Goal: Information Seeking & Learning: Check status

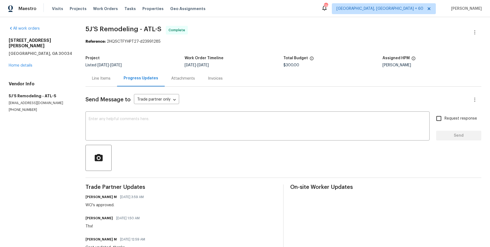
click at [103, 14] on div "Visits Projects Work Orders Tasks Properties Geo Assignments" at bounding box center [132, 8] width 160 height 11
click at [103, 11] on span "Work Orders" at bounding box center [105, 8] width 25 height 5
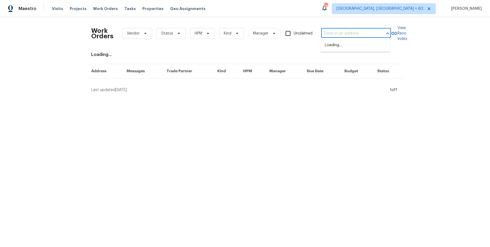
click at [361, 36] on input "text" at bounding box center [348, 33] width 54 height 8
paste input "6109 Delamere Ln Rex, GA 30273"
type input "6109 Delamere Ln Rex, GA 30273"
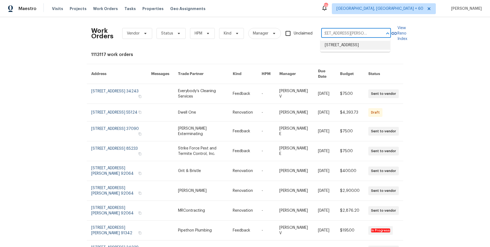
click at [358, 45] on li "6109 Delamere Ln, Rex, GA 30273" at bounding box center [355, 45] width 70 height 9
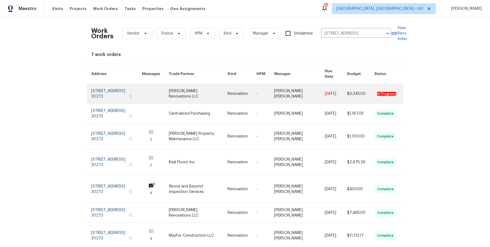
click at [324, 88] on link at bounding box center [335, 94] width 22 height 20
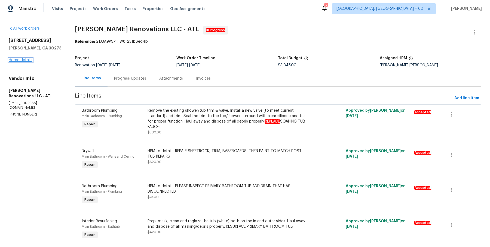
click at [26, 60] on link "Home details" at bounding box center [21, 60] width 24 height 4
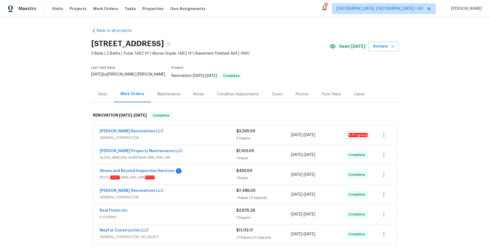
click at [173, 135] on span "GENERAL_CONTRACTOR" at bounding box center [168, 137] width 137 height 5
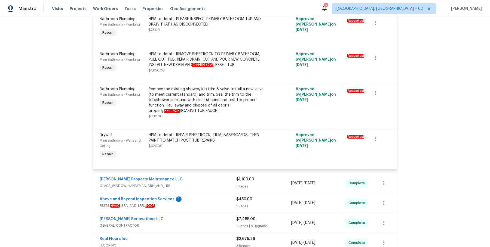
scroll to position [306, 0]
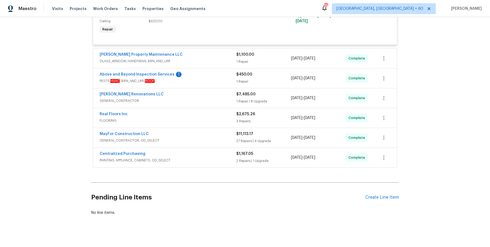
click at [221, 59] on span "GLASS_WINDOW, HANDYMAN, BRN_AND_LRR" at bounding box center [168, 60] width 137 height 5
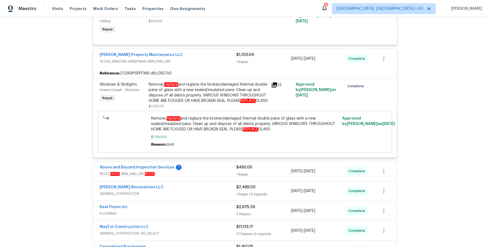
click at [217, 169] on div "Above and Beyond Inspection Services 1" at bounding box center [168, 168] width 137 height 7
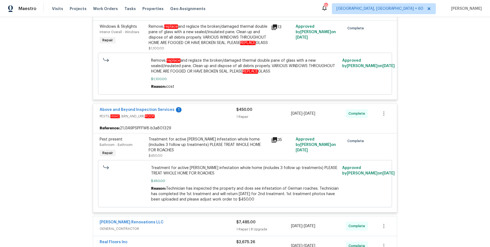
scroll to position [376, 0]
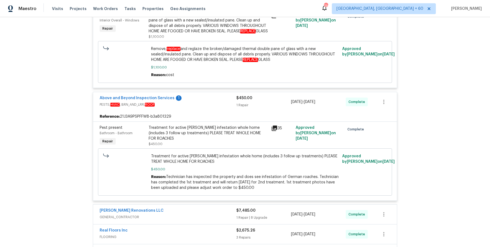
click at [211, 209] on div "Aseem Renovations LLC" at bounding box center [168, 211] width 137 height 7
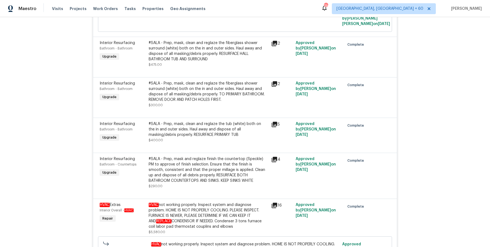
scroll to position [990, 0]
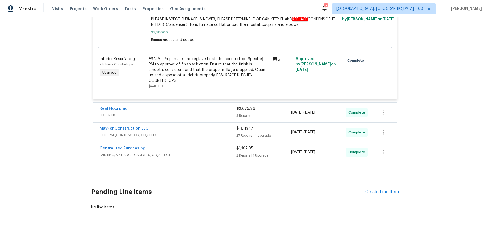
click at [217, 112] on div "Real Floors Inc" at bounding box center [168, 109] width 137 height 7
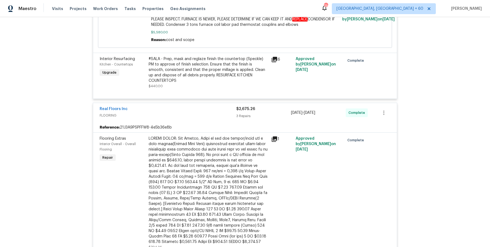
scroll to position [1219, 0]
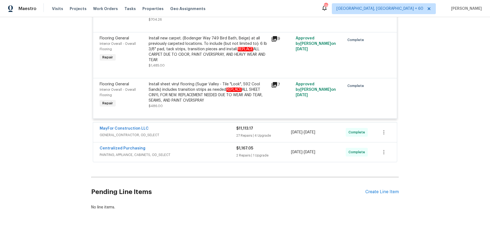
click at [216, 128] on div "MayFor Construction LLC" at bounding box center [168, 129] width 137 height 7
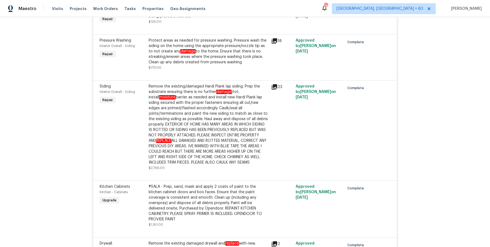
scroll to position [2933, 0]
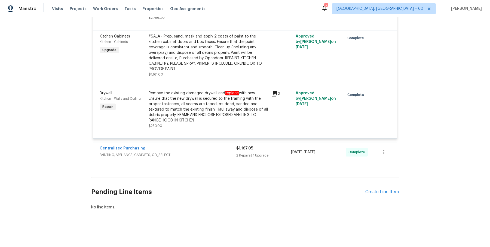
click at [214, 158] on span "PAINTING, APPLIANCE, CABINETS, OD_SELECT" at bounding box center [168, 154] width 137 height 5
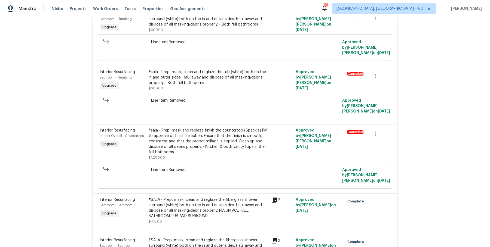
scroll to position [0, 0]
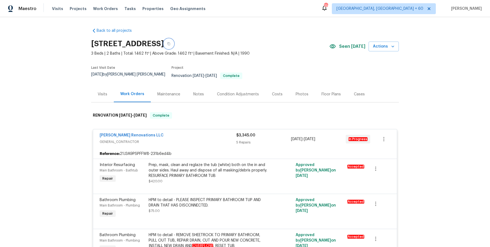
click at [174, 47] on button "button" at bounding box center [169, 44] width 10 height 10
click at [170, 42] on icon "button" at bounding box center [168, 43] width 3 height 3
click at [224, 48] on div "6109 Delamere Ln, Rex, GA 30273" at bounding box center [210, 44] width 238 height 14
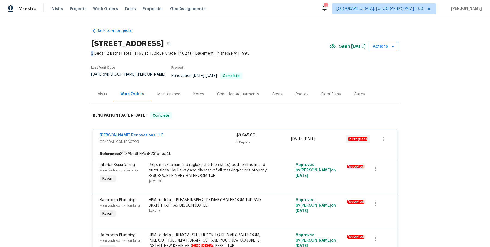
click at [224, 48] on div "6109 Delamere Ln, Rex, GA 30273" at bounding box center [210, 44] width 238 height 14
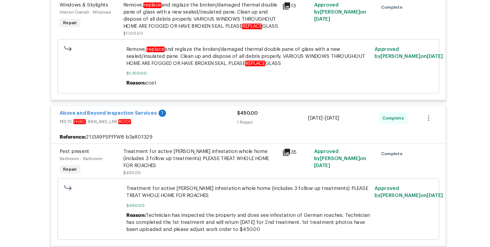
scroll to position [364, 0]
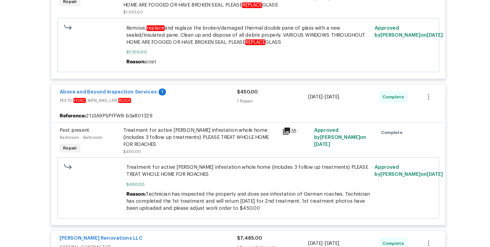
click at [222, 150] on div "Treatment for active roach infestation whole home (includes 3 follow up treatme…" at bounding box center [208, 148] width 119 height 22
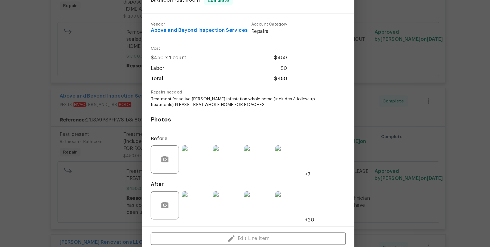
click at [143, 135] on div "Pest present Bathroom - Bathroom Complete Vendor Above and Beyond Inspection Se…" at bounding box center [245, 123] width 490 height 247
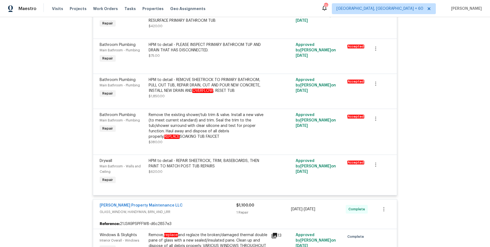
scroll to position [0, 0]
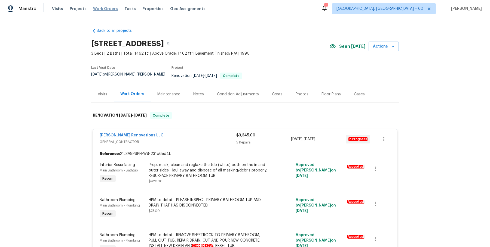
click at [109, 9] on span "Work Orders" at bounding box center [105, 8] width 25 height 5
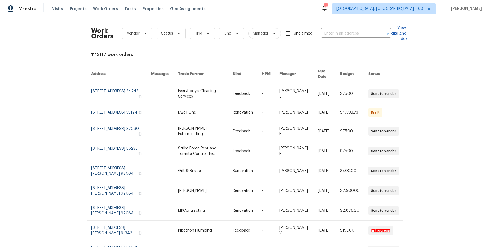
click at [366, 25] on div "Work Orders Vendor Status HPM Kind Manager Unclaimed ​" at bounding box center [240, 33] width 299 height 24
click at [363, 30] on input "text" at bounding box center [348, 33] width 54 height 8
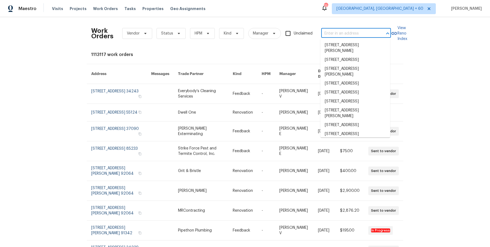
paste input "6109 Delamere Ln, Rex, GA 30273"
type input "6109 Delamere Ln, Rex, GA 30273"
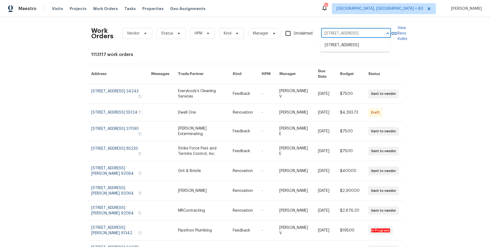
click at [349, 45] on li "6109 Delamere Ln, Rex, GA 30273" at bounding box center [355, 45] width 70 height 9
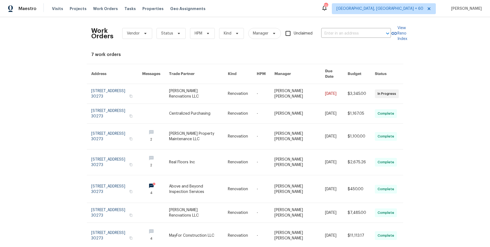
type input "6109 Delamere Ln, Rex, GA 30273"
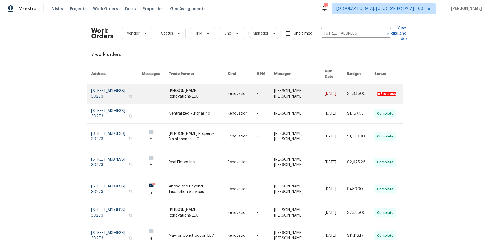
click at [311, 90] on link at bounding box center [299, 94] width 50 height 20
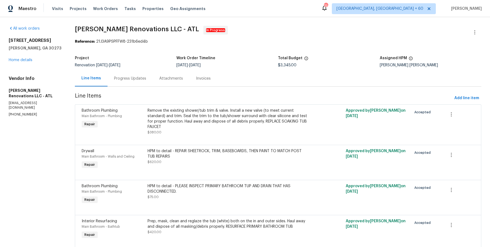
click at [29, 56] on div "6109 Delamere Ln Rex, GA 30273 Home details" at bounding box center [35, 50] width 53 height 25
click at [27, 60] on link "Home details" at bounding box center [21, 60] width 24 height 4
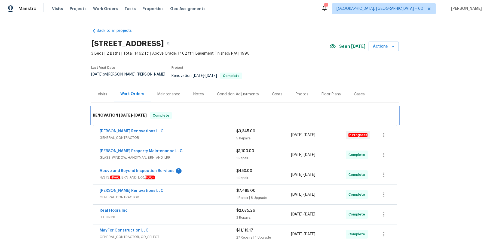
click at [178, 120] on div "RENOVATION 7/28/25 - 8/13/25 Complete" at bounding box center [244, 115] width 307 height 17
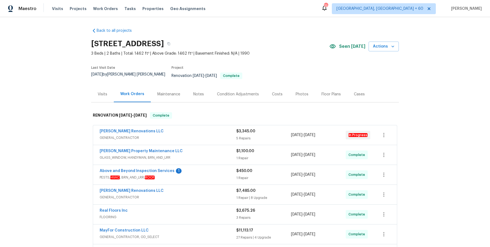
click at [177, 145] on div "Glen Property Maintenance LLC GLASS_WINDOW, HANDYMAN, BRN_AND_LRR $1,100.00 1 R…" at bounding box center [245, 155] width 304 height 20
click at [187, 125] on div "Aseem Renovations LLC GENERAL_CONTRACTOR $3,345.00 5 Repairs 8/12/2025 - 8/13/2…" at bounding box center [245, 135] width 304 height 20
click at [186, 138] on div "Aseem Renovations LLC GENERAL_CONTRACTOR $3,345.00 5 Repairs 8/12/2025 - 8/13/2…" at bounding box center [245, 135] width 304 height 20
click at [187, 131] on div "Aseem Renovations LLC" at bounding box center [168, 132] width 137 height 7
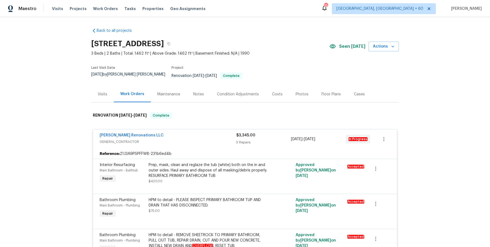
scroll to position [306, 0]
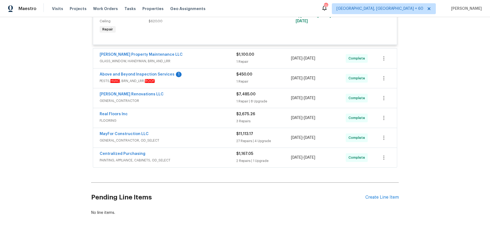
click at [223, 59] on span "GLASS_WINDOW, HANDYMAN, BRN_AND_LRR" at bounding box center [168, 60] width 137 height 5
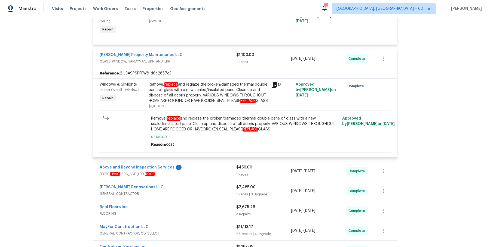
click at [219, 163] on div "Above and Beyond Inspection Services 1 PESTS, HVAC , BRN_AND_LRR, ROOF $450.00 …" at bounding box center [245, 172] width 304 height 20
click at [219, 174] on span "PESTS, HVAC , BRN_AND_LRR, ROOF" at bounding box center [168, 173] width 137 height 5
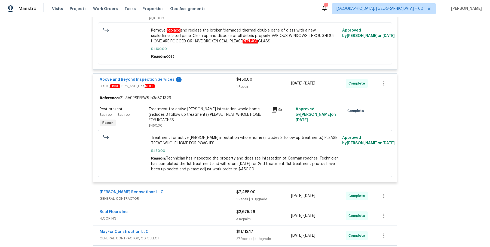
scroll to position [433, 0]
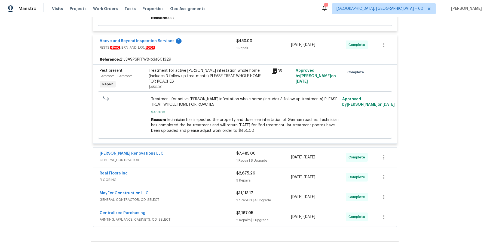
click at [215, 160] on span "GENERAL_CONTRACTOR" at bounding box center [168, 159] width 137 height 5
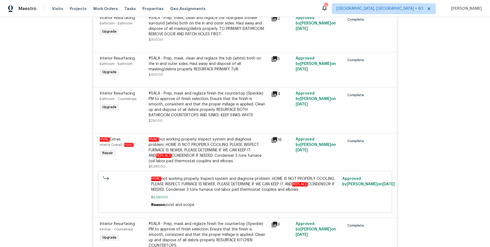
scroll to position [990, 0]
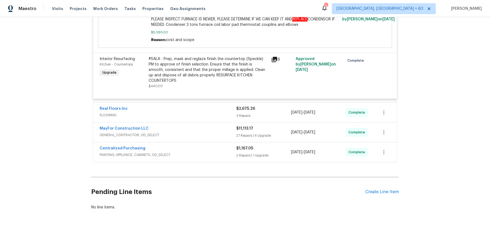
click at [214, 116] on span "FLOORING" at bounding box center [168, 115] width 137 height 5
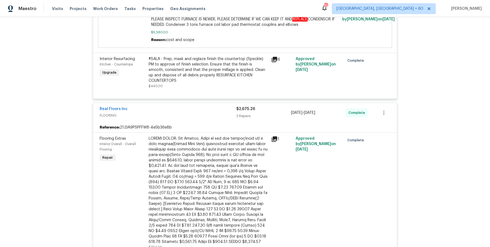
scroll to position [1219, 0]
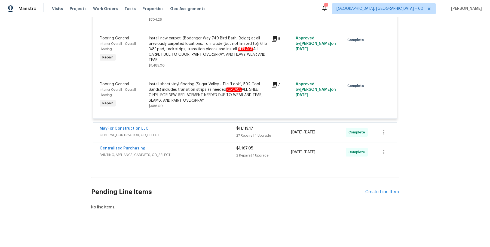
click at [209, 130] on div "MayFor Construction LLC" at bounding box center [168, 129] width 137 height 7
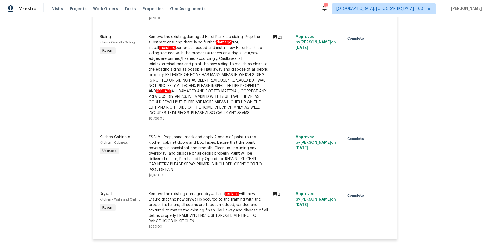
scroll to position [2933, 0]
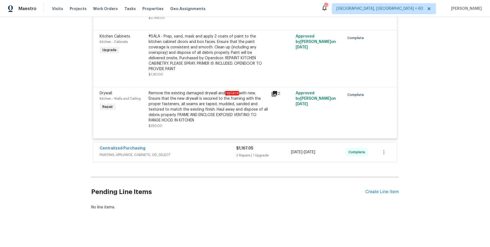
click at [216, 152] on div "Centralized Purchasing" at bounding box center [168, 149] width 137 height 7
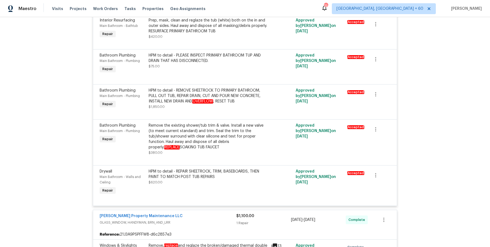
scroll to position [0, 0]
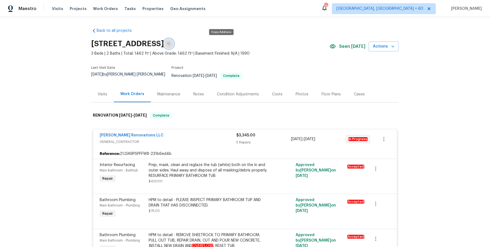
click at [170, 43] on icon "button" at bounding box center [168, 43] width 3 height 3
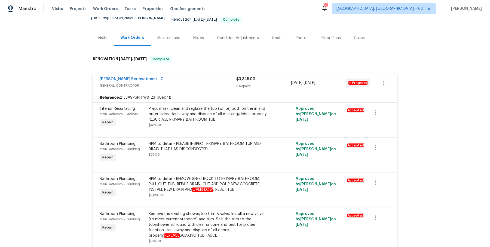
scroll to position [44, 0]
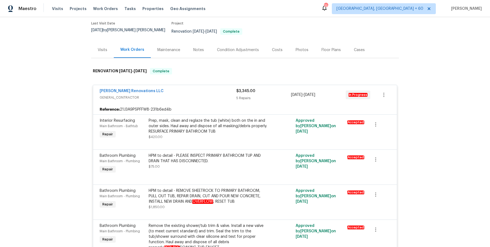
click at [111, 11] on div "Visits Projects Work Orders Tasks Properties Geo Assignments" at bounding box center [132, 8] width 160 height 11
click at [109, 9] on span "Work Orders" at bounding box center [105, 8] width 25 height 5
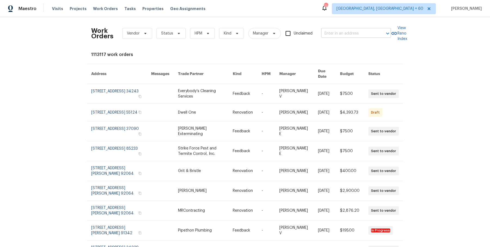
click at [340, 35] on input "text" at bounding box center [348, 33] width 54 height 8
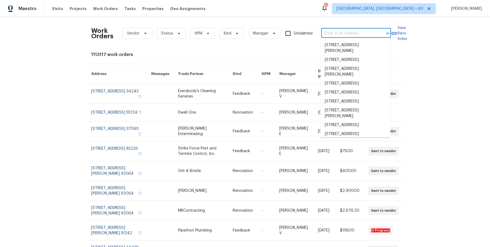
paste input "6109 Delamere Ln, Rex, GA 30273"
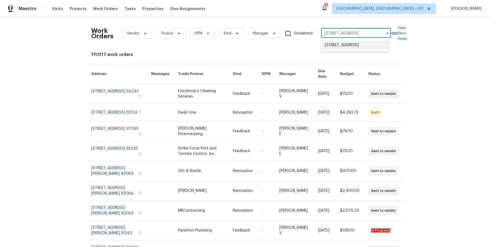
type input "6109 Delamere Ln, Rex, GA 30273"
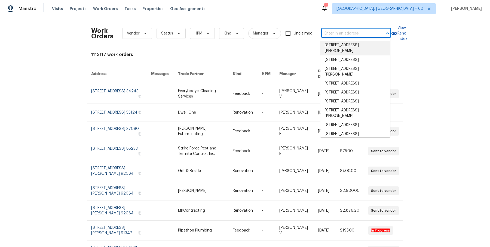
scroll to position [0, 0]
click at [330, 34] on input "text" at bounding box center [348, 33] width 54 height 8
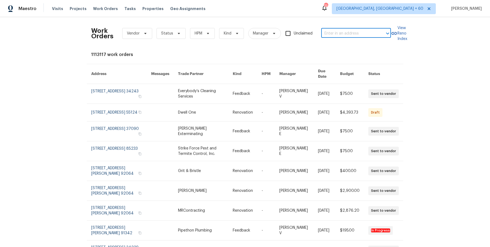
paste input "6038 S Connie Ln Gilbert, AZ 85298"
type input "6038 S Connie Ln Gilbert, AZ 85298"
click at [333, 44] on li "6038 S Connie Ln, Gilbert, AZ 85298" at bounding box center [355, 48] width 70 height 15
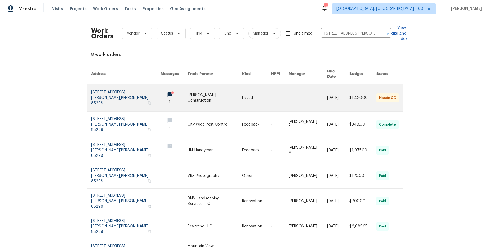
click at [282, 92] on link at bounding box center [280, 97] width 18 height 27
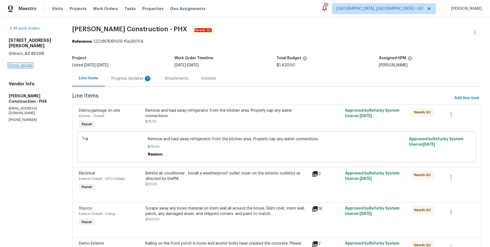
click at [24, 64] on link "Home details" at bounding box center [21, 66] width 24 height 4
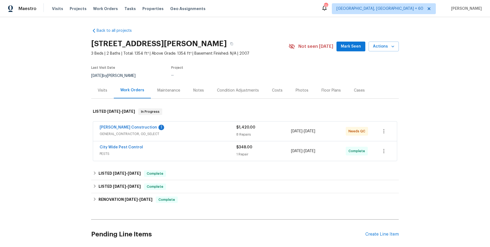
click at [161, 128] on div "Strasser Construction 1" at bounding box center [168, 128] width 137 height 7
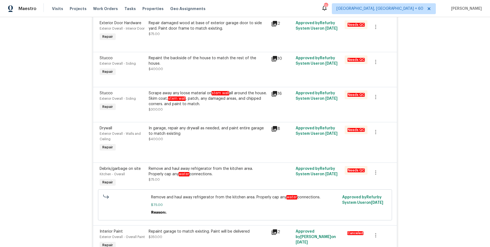
scroll to position [396, 0]
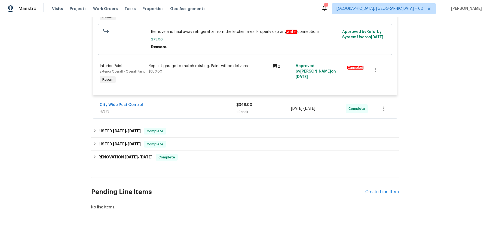
click at [175, 110] on span "PESTS" at bounding box center [168, 111] width 137 height 5
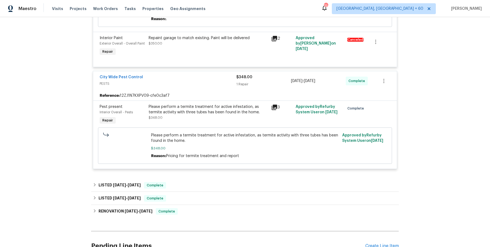
scroll to position [412, 0]
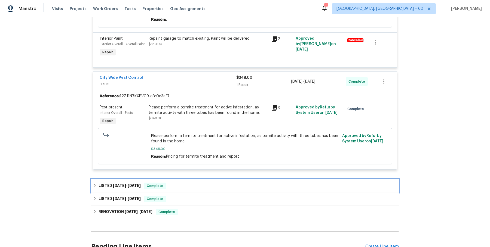
click at [174, 189] on div "LISTED 5/9/25 - 5/19/25 Complete" at bounding box center [245, 186] width 304 height 7
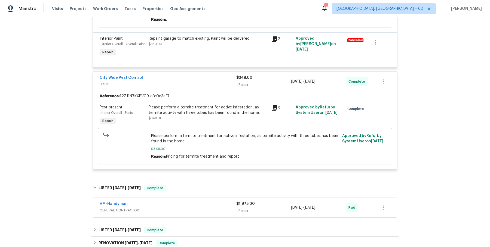
click at [182, 208] on div "HM-Handyman" at bounding box center [168, 204] width 137 height 7
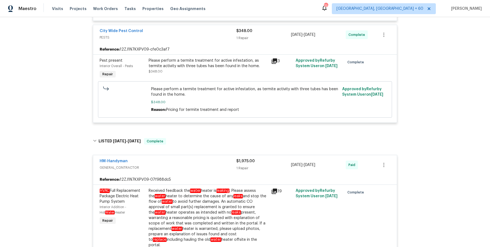
scroll to position [660, 0]
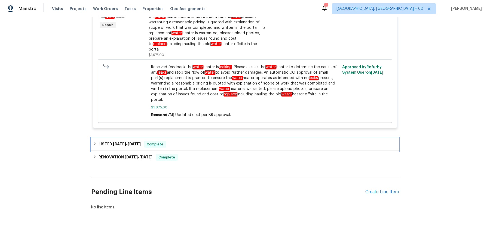
click at [191, 146] on div "LISTED 1/10/25 - 1/11/25 Complete" at bounding box center [245, 144] width 304 height 7
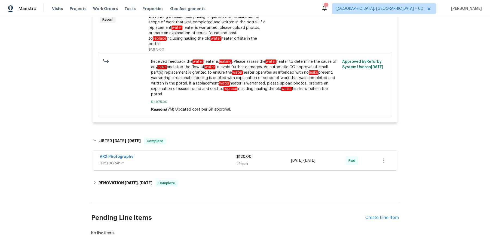
click at [191, 167] on div "VRX Photography PHOTOGRAPHY" at bounding box center [168, 160] width 137 height 13
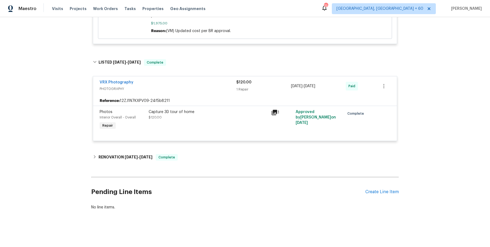
scroll to position [744, 0]
click at [188, 152] on div "RENOVATION 1/6/25 - 1/8/25 Complete" at bounding box center [244, 157] width 307 height 13
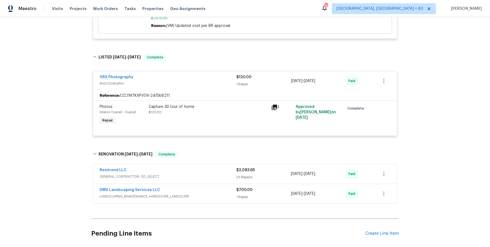
click at [190, 173] on div "Resitrend LLC" at bounding box center [168, 171] width 137 height 7
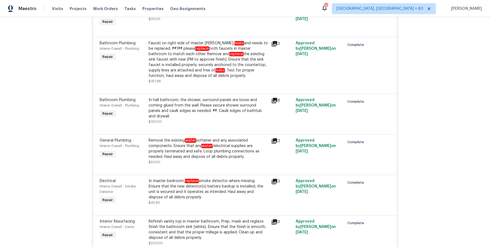
scroll to position [2048, 0]
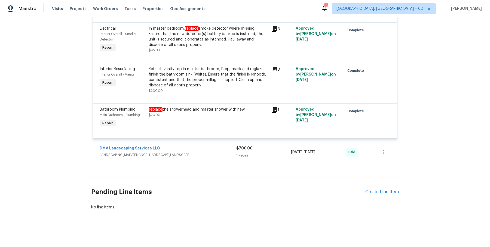
click at [236, 147] on div "DMV Landscaping Services LLC LANDSCAPING_MAINTENANCE, HARDSCAPE_LANDSCAPE $700.…" at bounding box center [238, 152] width 277 height 13
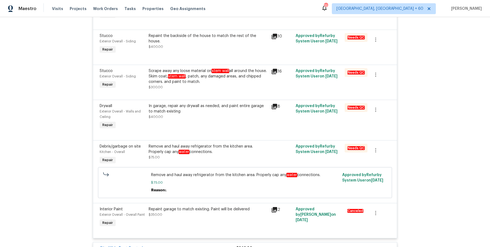
scroll to position [245, 0]
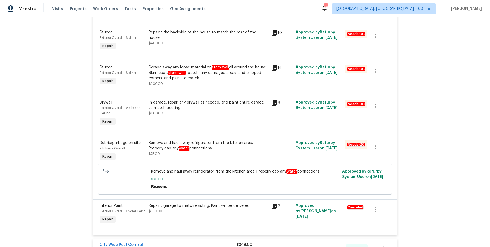
click at [226, 111] on div "In garage, repair any drywall as needed, and paint entire garage to match exist…" at bounding box center [208, 105] width 119 height 11
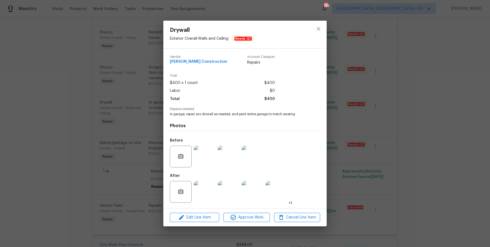
click at [205, 184] on img at bounding box center [205, 192] width 22 height 22
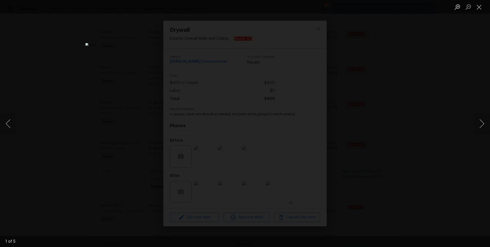
click at [465, 108] on div "Lightbox" at bounding box center [245, 123] width 490 height 247
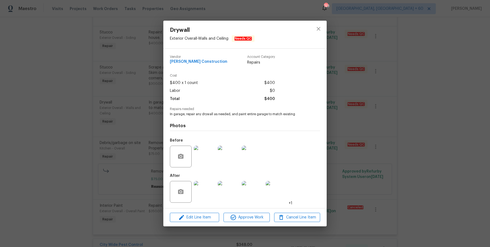
click at [213, 157] on img at bounding box center [205, 157] width 22 height 22
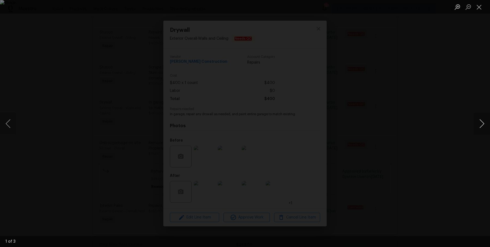
click at [484, 119] on button "Next image" at bounding box center [481, 124] width 16 height 22
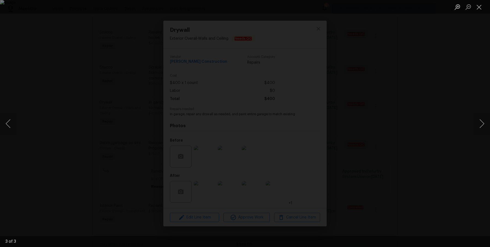
click at [453, 67] on div "Lightbox" at bounding box center [245, 123] width 490 height 247
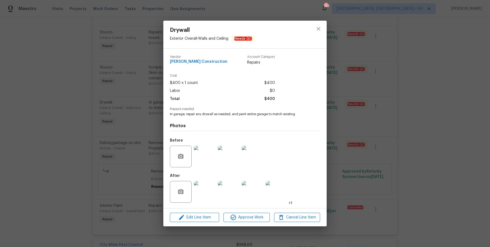
click at [204, 194] on img at bounding box center [205, 192] width 22 height 22
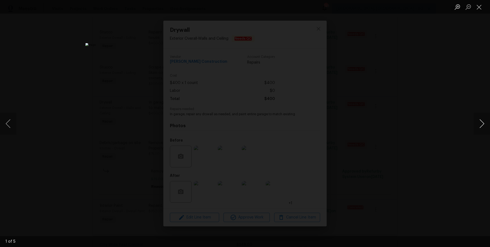
click at [485, 124] on button "Next image" at bounding box center [481, 124] width 16 height 22
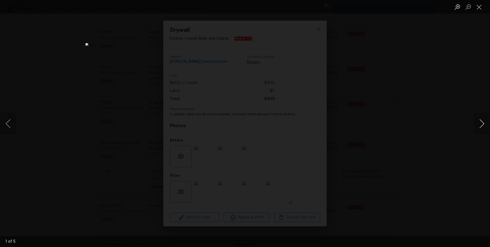
click at [485, 124] on button "Next image" at bounding box center [481, 124] width 16 height 22
click at [455, 111] on div "Lightbox" at bounding box center [245, 123] width 490 height 247
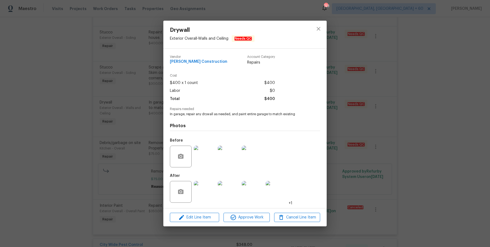
click at [358, 141] on div "Drywall Exterior Overall - Walls and Ceiling Needs QC Vendor Strasser Construct…" at bounding box center [245, 123] width 490 height 247
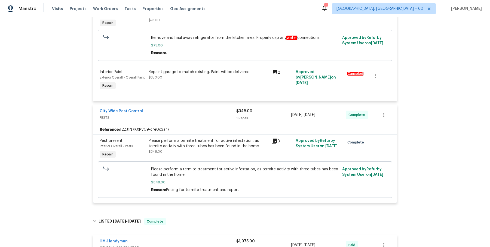
scroll to position [398, 0]
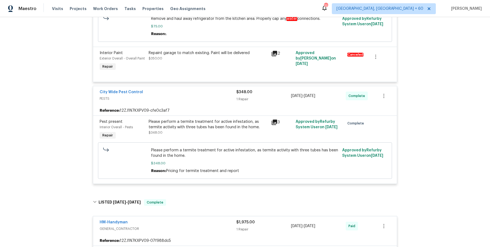
click at [248, 103] on div "$348.00 1 Repair" at bounding box center [263, 95] width 55 height 13
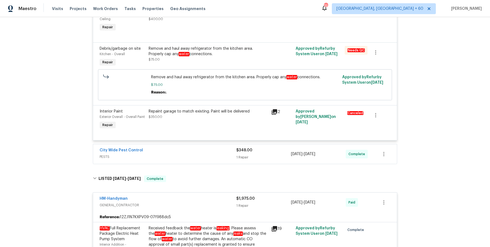
scroll to position [339, 0]
click at [248, 162] on div "$348.00 1 Repair" at bounding box center [263, 155] width 55 height 13
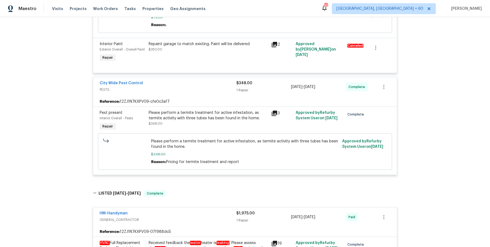
scroll to position [407, 0]
drag, startPoint x: 180, startPoint y: 125, endPoint x: 225, endPoint y: 125, distance: 44.6
click at [225, 121] on div "Please perform a termite treatment for active infestation, as termite activity …" at bounding box center [208, 115] width 119 height 11
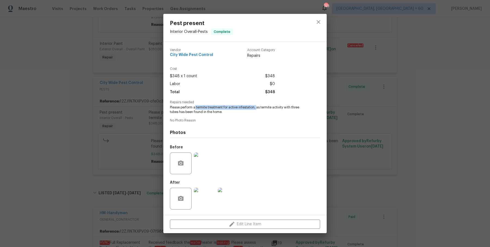
drag, startPoint x: 197, startPoint y: 107, endPoint x: 257, endPoint y: 107, distance: 60.1
click at [257, 107] on span "Please perform a termite treatment for active infestation, as termite activity …" at bounding box center [237, 109] width 135 height 9
copy span "termite treatment for active infestation,"
click at [183, 52] on div "Vendor City Wide Pest Control" at bounding box center [191, 53] width 43 height 10
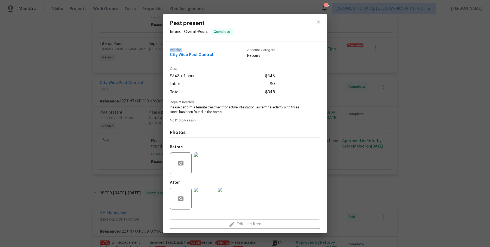
click at [183, 52] on div "Vendor City Wide Pest Control" at bounding box center [191, 53] width 43 height 10
click at [184, 55] on span "City Wide Pest Control" at bounding box center [191, 55] width 43 height 4
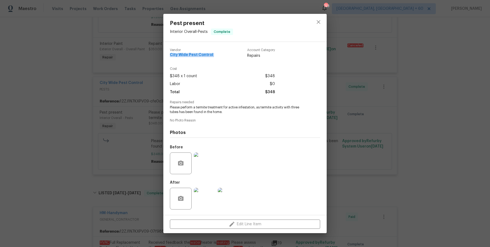
click at [184, 55] on span "City Wide Pest Control" at bounding box center [191, 55] width 43 height 4
copy span "City Wide Pest Control"
click at [356, 119] on div "Pest present Interior Overall - Pests Complete Vendor City Wide Pest Control Ac…" at bounding box center [245, 123] width 490 height 247
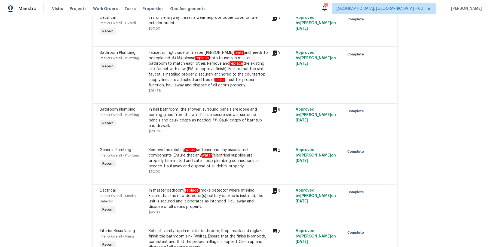
scroll to position [227, 0]
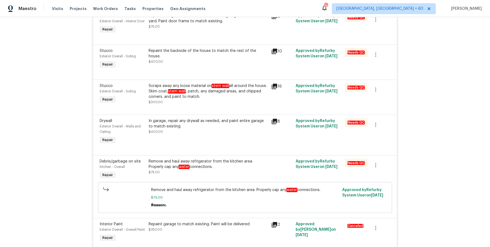
click at [198, 135] on div "In garage, repair any drywall as needed, and paint entire garage to match exist…" at bounding box center [208, 126] width 119 height 16
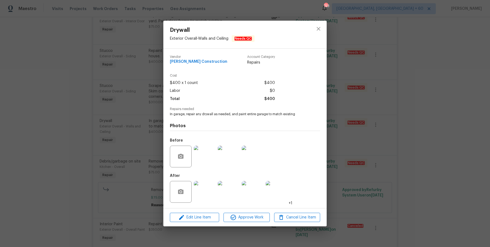
click at [199, 157] on img at bounding box center [205, 157] width 22 height 22
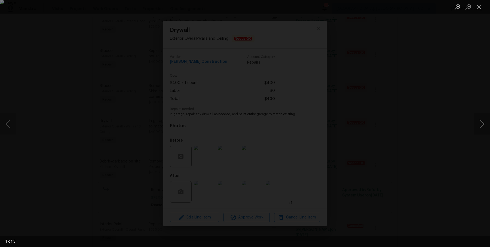
click at [480, 124] on button "Next image" at bounding box center [481, 124] width 16 height 22
click at [480, 123] on button "Next image" at bounding box center [481, 124] width 16 height 22
click at [462, 106] on div "Lightbox" at bounding box center [245, 123] width 490 height 247
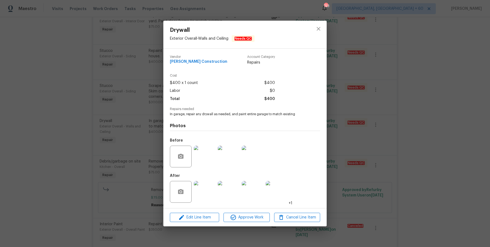
click at [202, 192] on img at bounding box center [205, 192] width 22 height 22
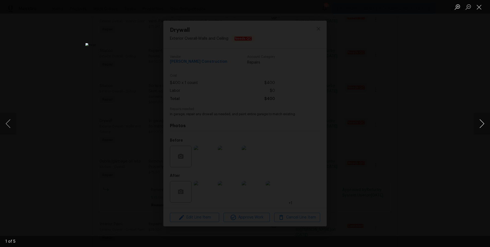
click at [484, 128] on button "Next image" at bounding box center [481, 124] width 16 height 22
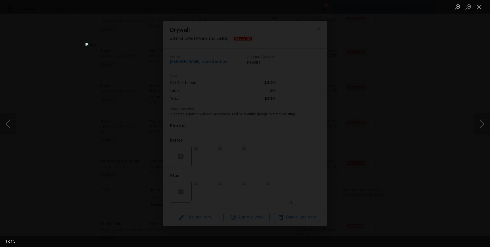
click at [445, 108] on div "Lightbox" at bounding box center [245, 123] width 490 height 247
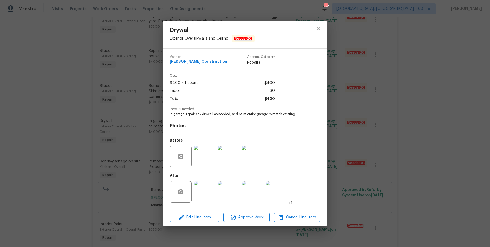
click at [445, 108] on div "Drywall Exterior Overall - Walls and Ceiling Needs QC Vendor Strasser Construct…" at bounding box center [245, 123] width 490 height 247
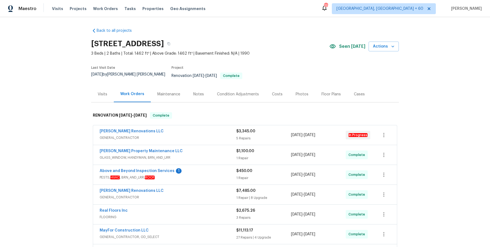
click at [106, 86] on div "Visits" at bounding box center [102, 94] width 23 height 16
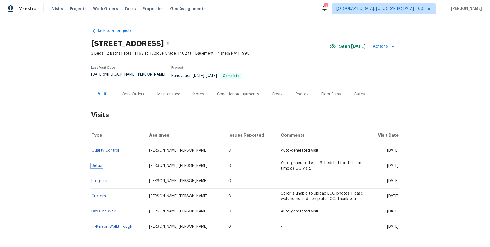
click at [94, 164] on link "Setup" at bounding box center [96, 166] width 11 height 4
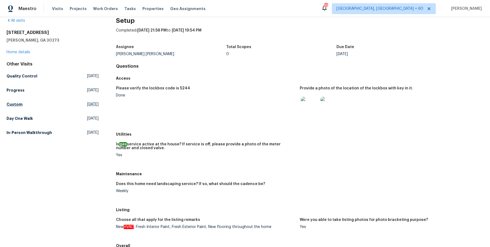
scroll to position [40, 0]
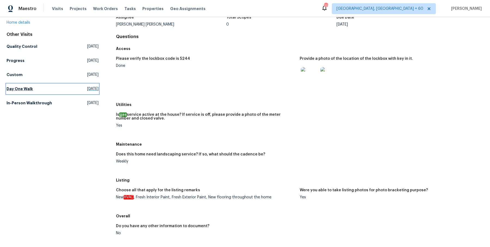
click at [32, 89] on link "Day One Walk Mon, Jul 28 2025" at bounding box center [53, 89] width 92 height 10
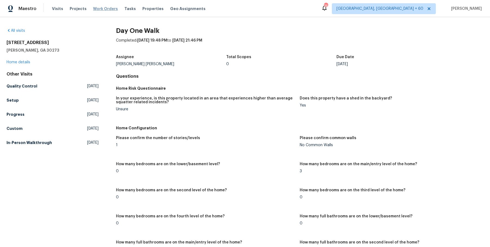
click at [102, 8] on span "Work Orders" at bounding box center [105, 8] width 25 height 5
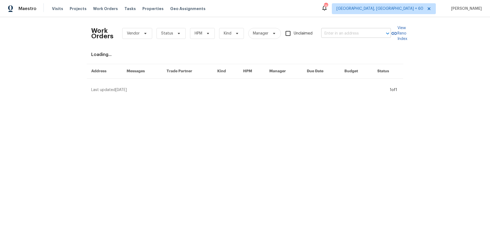
click at [346, 30] on input "text" at bounding box center [348, 33] width 54 height 8
paste input "9740 Burton Dr Twinsburg, OH 44087"
type input "9740 Burton Dr Twinsburg, OH 44087"
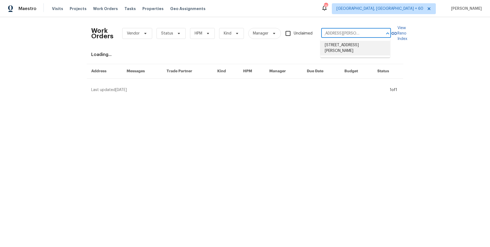
click at [346, 45] on li "9740 Burton Dr, Twinsburg, OH 44087" at bounding box center [355, 48] width 70 height 15
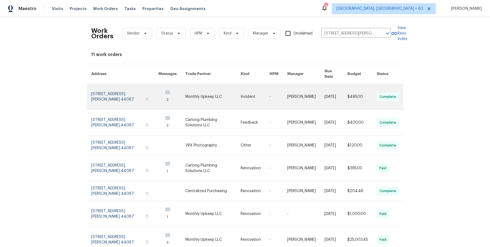
click at [300, 88] on link at bounding box center [305, 97] width 37 height 26
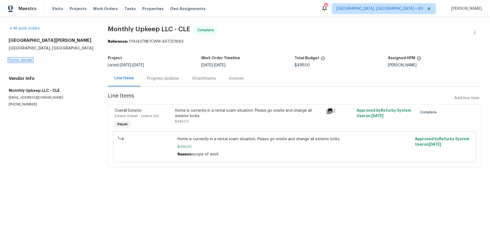
click at [27, 59] on link "Home details" at bounding box center [21, 60] width 24 height 4
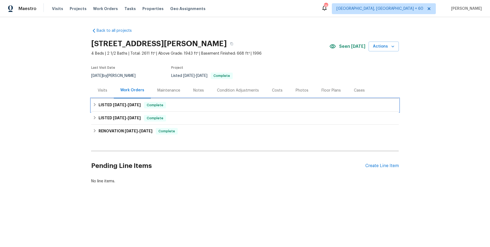
click at [169, 107] on div "LISTED 7/28/25 - 7/30/25 Complete" at bounding box center [245, 105] width 304 height 7
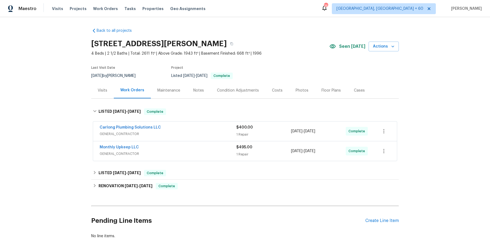
click at [187, 133] on span "GENERAL_CONTRACTOR" at bounding box center [168, 133] width 137 height 5
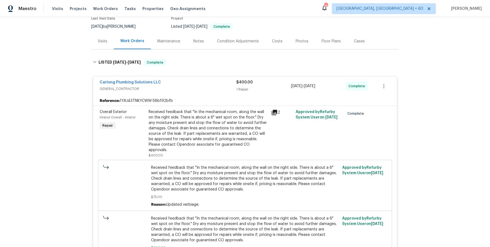
scroll to position [254, 0]
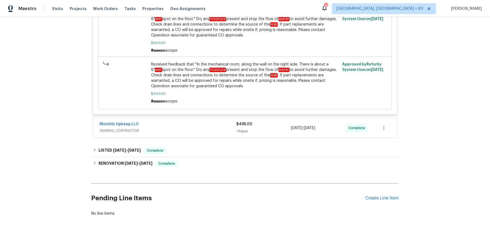
click at [199, 129] on div "Monthly Upkeep LLC GENERAL_CONTRACTOR $495.00 1 Repair 7/28/2025 - 7/29/2025 Co…" at bounding box center [245, 128] width 304 height 20
click at [200, 128] on span "GENERAL_CONTRACTOR" at bounding box center [168, 130] width 137 height 5
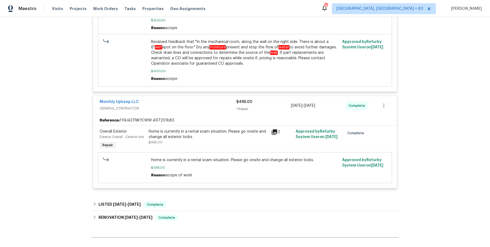
scroll to position [331, 0]
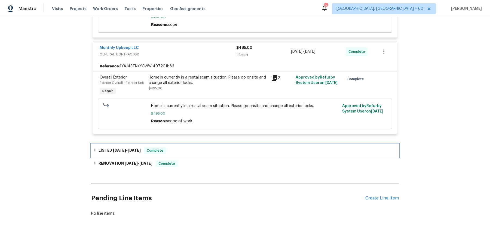
click at [200, 144] on div "LISTED 7/23/25 - 7/24/25 Complete" at bounding box center [244, 150] width 307 height 13
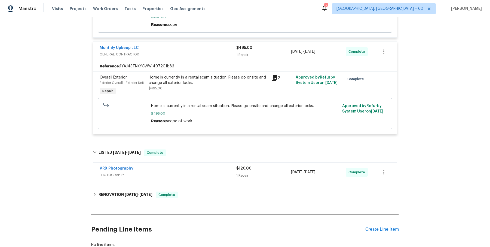
click at [200, 166] on div "VRX Photography" at bounding box center [168, 169] width 137 height 7
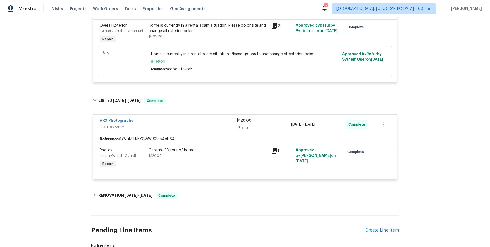
scroll to position [415, 0]
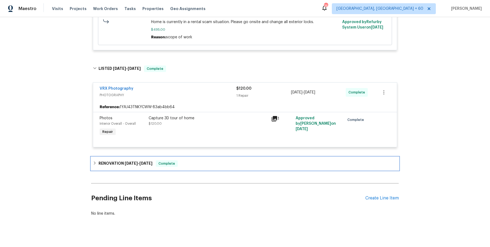
click at [200, 160] on div "RENOVATION 7/1/25 - 7/16/25 Complete" at bounding box center [245, 163] width 304 height 7
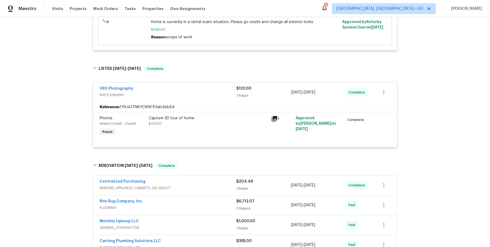
click at [197, 186] on span "PAINTING, APPLIANCE, CABINETS, OD_SELECT" at bounding box center [168, 188] width 137 height 5
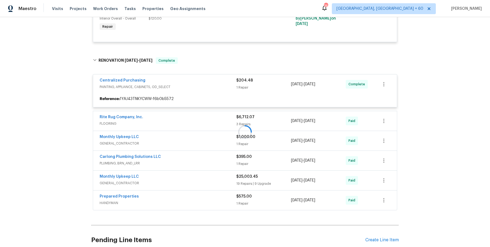
scroll to position [521, 0]
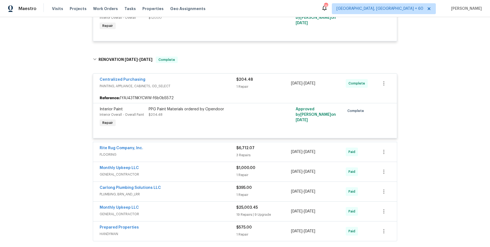
click at [203, 146] on div "Rite Rug Company, Inc." at bounding box center [168, 149] width 137 height 7
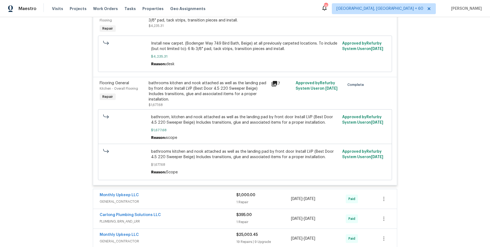
scroll to position [824, 0]
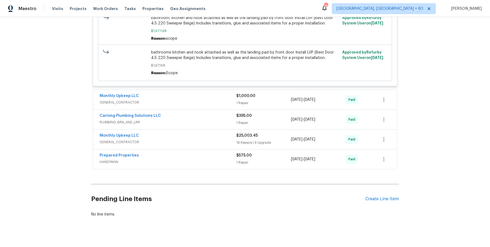
click at [216, 100] on span "GENERAL_CONTRACTOR" at bounding box center [168, 102] width 137 height 5
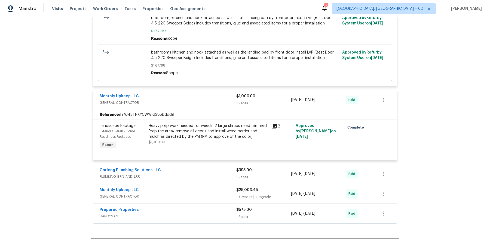
click at [223, 168] on div "Carlong Plumbing Solutions LLC" at bounding box center [168, 171] width 137 height 7
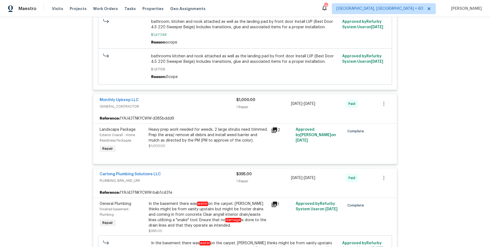
scroll to position [977, 0]
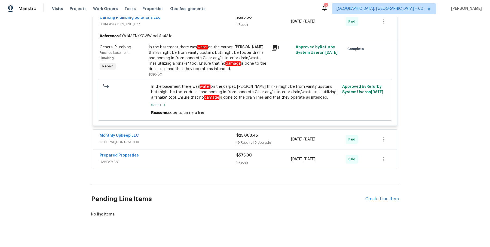
click at [218, 140] on div "Monthly Upkeep LLC GENERAL_CONTRACTOR $25,003.45 19 Repairs | 9 Upgrade 7/1/202…" at bounding box center [245, 140] width 304 height 20
click at [220, 140] on span "GENERAL_CONTRACTOR" at bounding box center [168, 142] width 137 height 5
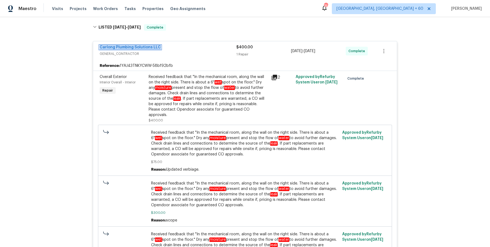
scroll to position [0, 0]
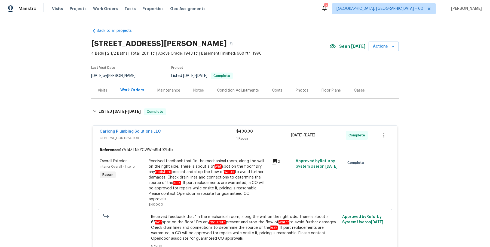
click at [107, 14] on div "Visits Projects Work Orders Tasks Properties Geo Assignments" at bounding box center [132, 8] width 160 height 11
click at [107, 8] on span "Work Orders" at bounding box center [105, 8] width 25 height 5
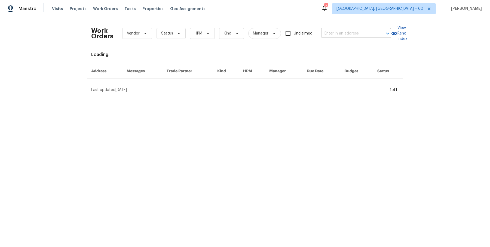
click at [338, 33] on input "text" at bounding box center [348, 33] width 54 height 8
paste input "1943 Chase Ave Cincinnati, OH 45223"
type input "1943 Chase Ave Cincinnati, OH 45223"
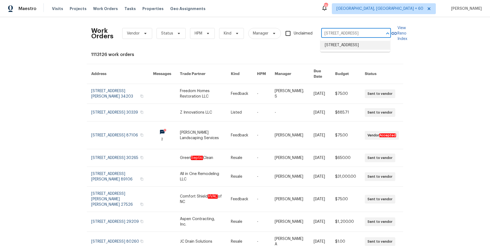
click at [340, 43] on li "1943 Chase Ave, Cincinnati, OH 45223" at bounding box center [355, 45] width 70 height 9
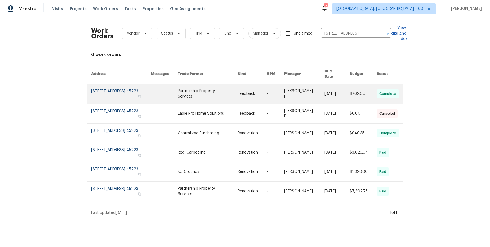
click at [305, 89] on link at bounding box center [304, 94] width 40 height 20
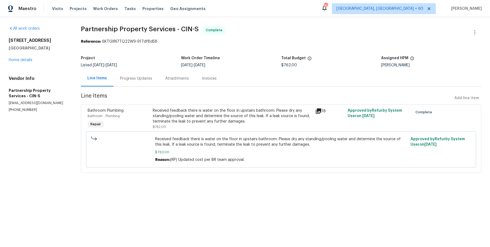
click at [27, 62] on div "1943 Chase Ave Cincinnati, OH 45223 Home details" at bounding box center [38, 50] width 59 height 25
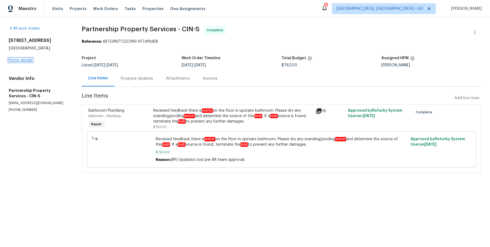
click at [27, 60] on link "Home details" at bounding box center [21, 60] width 24 height 4
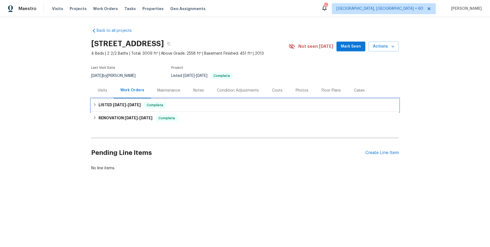
click at [188, 111] on div "LISTED 7/31/25 - 8/15/25 Complete" at bounding box center [244, 105] width 307 height 13
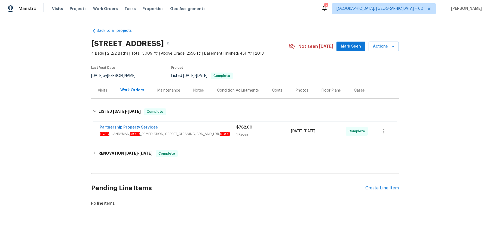
click at [185, 125] on div "Partnership Property Services" at bounding box center [168, 128] width 137 height 7
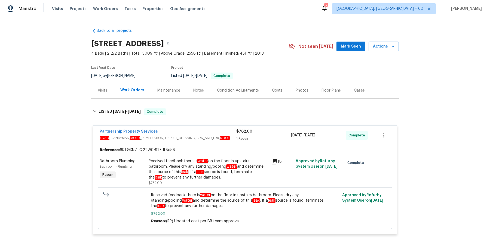
scroll to position [93, 0]
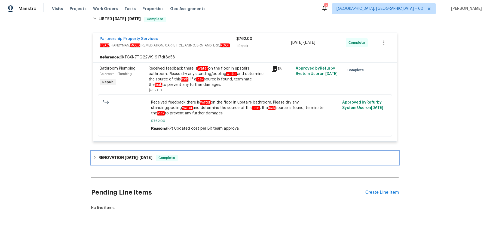
click at [175, 155] on span "Complete" at bounding box center [166, 157] width 21 height 5
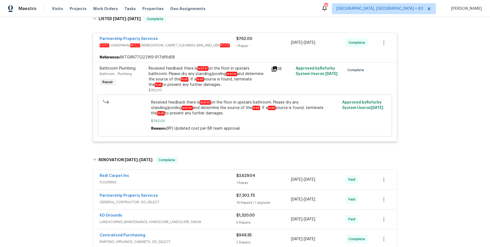
click at [181, 183] on span "FLOORING" at bounding box center [168, 182] width 137 height 5
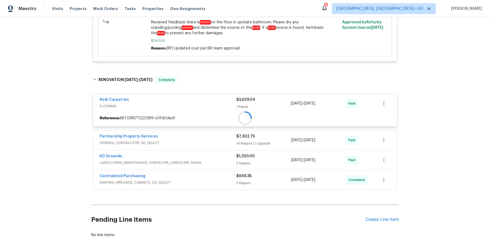
scroll to position [181, 0]
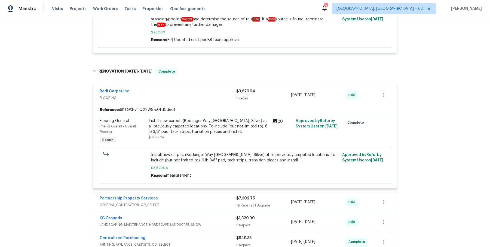
click at [179, 203] on span "GENERAL_CONTRACTOR, OD_SELECT" at bounding box center [168, 204] width 137 height 5
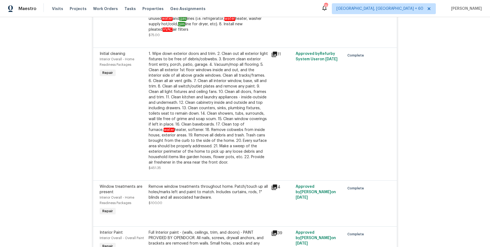
scroll to position [1303, 0]
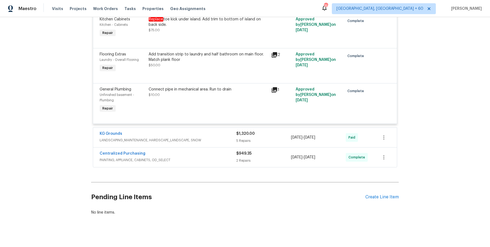
click at [211, 138] on span "LANDSCAPING_MAINTENANCE, HARDSCAPE_LANDSCAPE, SNOW" at bounding box center [168, 140] width 137 height 5
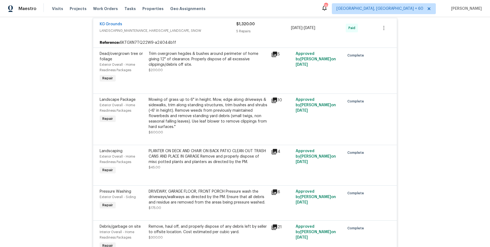
scroll to position [1532, 0]
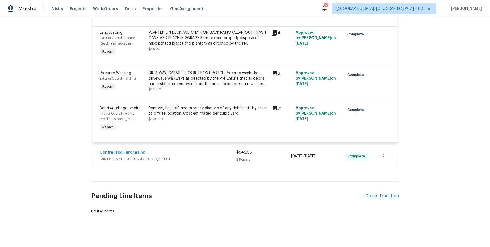
click at [211, 156] on span "PAINTING, APPLIANCE, CABINETS, OD_SELECT" at bounding box center [168, 158] width 137 height 5
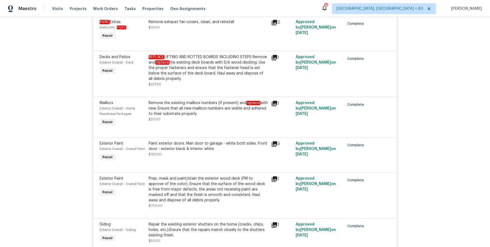
scroll to position [0, 0]
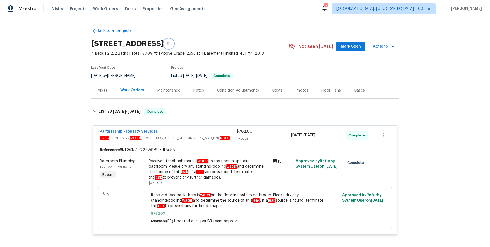
click at [174, 43] on button "button" at bounding box center [169, 44] width 10 height 10
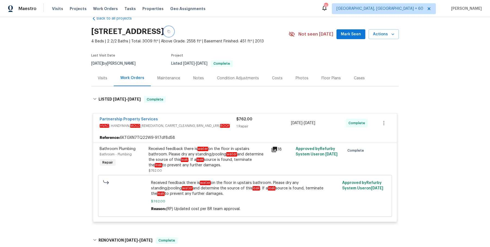
scroll to position [5, 0]
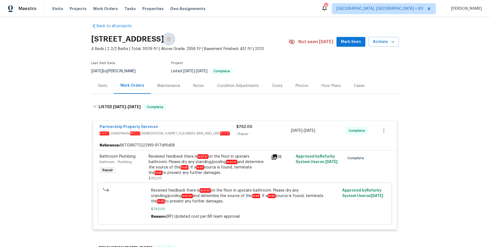
click at [170, 39] on icon "button" at bounding box center [168, 39] width 3 height 3
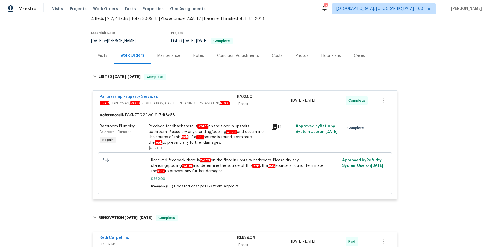
scroll to position [37, 0]
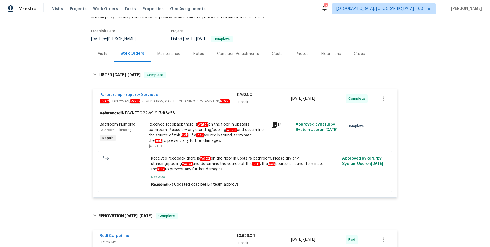
click at [196, 157] on span "Received feedback there is water on the floor in upstairs bathroom. Please dry …" at bounding box center [245, 164] width 188 height 16
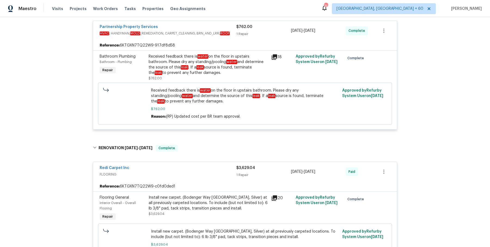
scroll to position [0, 0]
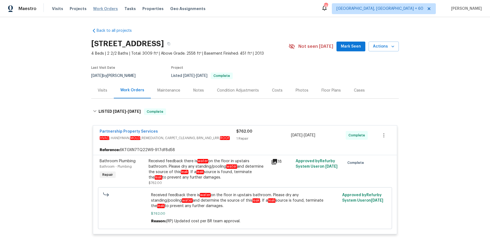
click at [111, 6] on span "Work Orders" at bounding box center [105, 8] width 25 height 5
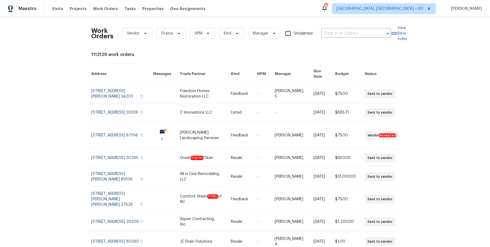
click at [361, 27] on div "Work Orders Vendor Status HPM Kind Manager Unclaimed ​" at bounding box center [240, 33] width 299 height 24
click at [361, 28] on div "Work Orders Vendor Status HPM Kind Manager Unclaimed ​" at bounding box center [240, 33] width 299 height 24
click at [361, 35] on input "text" at bounding box center [348, 33] width 54 height 8
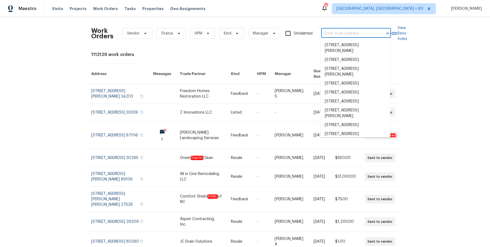
paste input "6109 Delamere Ln, Rex, GA 30273"
type input "6109 Delamere Ln, Rex, GA 30273"
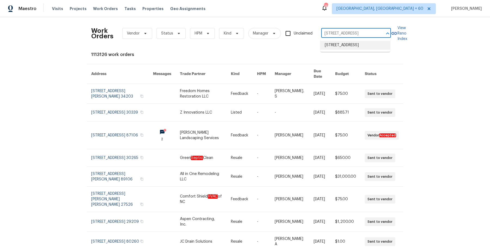
click at [359, 44] on li "6109 Delamere Ln, Rex, GA 30273" at bounding box center [355, 45] width 70 height 9
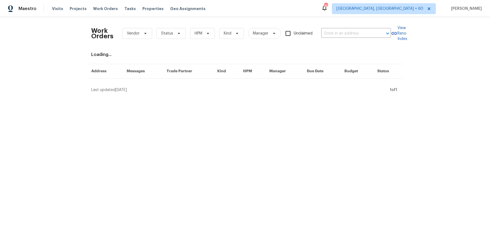
type input "6109 Delamere Ln, Rex, GA 30273"
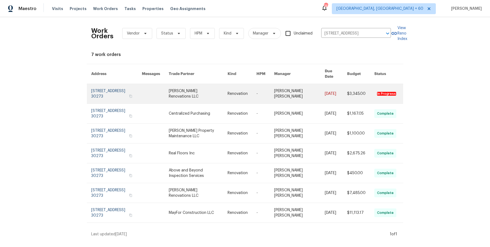
click at [299, 93] on link at bounding box center [299, 94] width 50 height 20
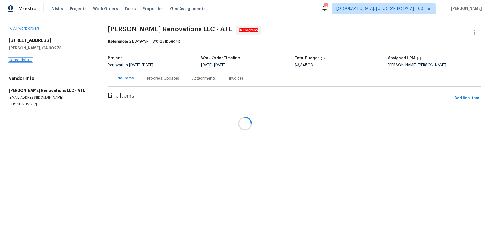
click at [16, 60] on link "Home details" at bounding box center [21, 60] width 24 height 4
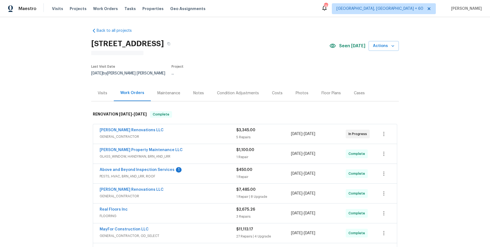
click at [155, 128] on div "Aseem Renovations LLC" at bounding box center [168, 131] width 137 height 7
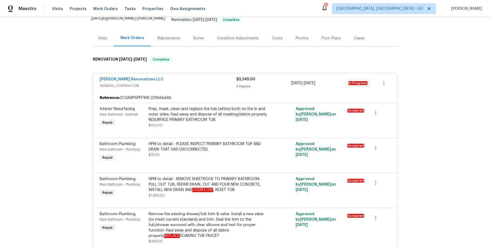
scroll to position [306, 0]
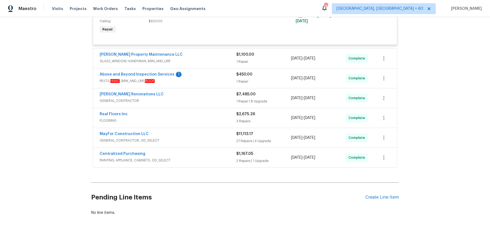
click at [213, 52] on div "Glen Property Maintenance LLC" at bounding box center [168, 55] width 137 height 7
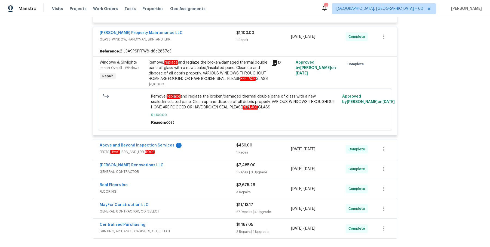
click at [193, 152] on span "PESTS, HVAC , BRN_AND_LRR, ROOF" at bounding box center [168, 151] width 137 height 5
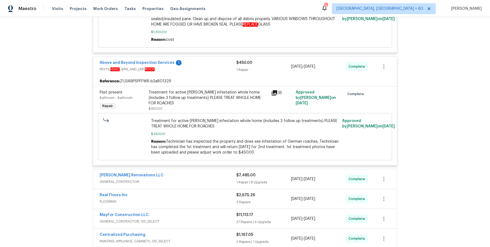
scroll to position [498, 0]
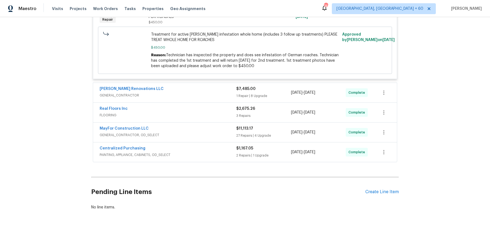
click at [224, 90] on div "Aseem Renovations LLC" at bounding box center [168, 89] width 137 height 7
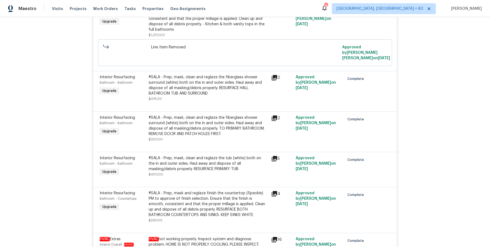
scroll to position [990, 0]
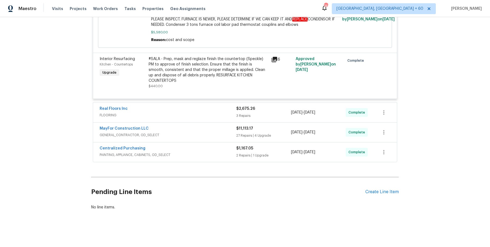
click at [219, 113] on div "Real Floors Inc" at bounding box center [168, 109] width 137 height 7
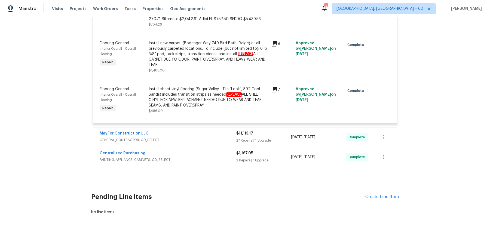
scroll to position [1219, 0]
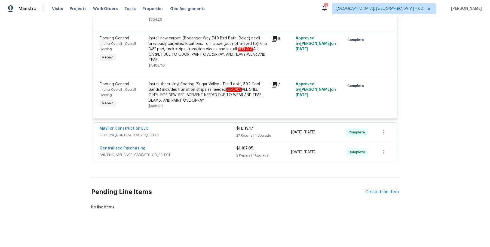
click at [211, 130] on div "MayFor Construction LLC" at bounding box center [168, 129] width 137 height 7
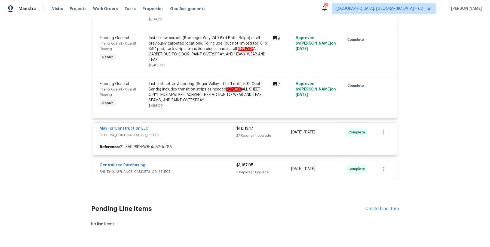
scroll to position [1236, 0]
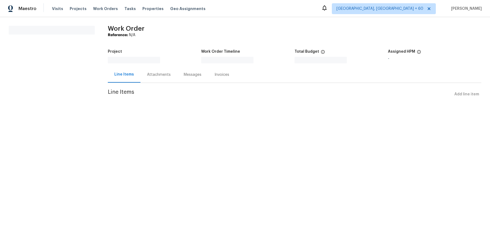
click at [165, 76] on div "Attachments" at bounding box center [159, 74] width 24 height 5
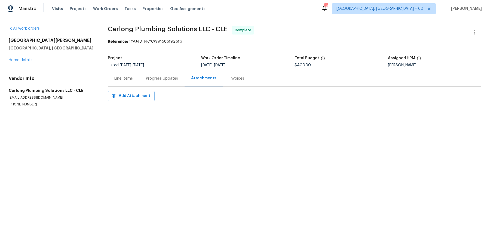
click at [169, 82] on div "Progress Updates" at bounding box center [161, 78] width 45 height 16
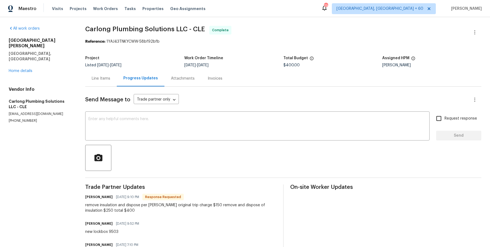
click at [108, 76] on div "Line Items" at bounding box center [101, 78] width 18 height 5
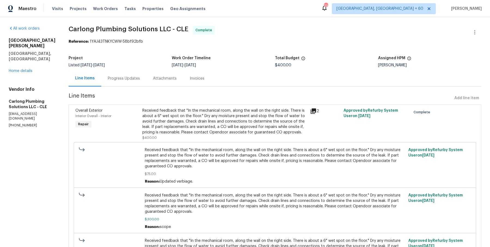
click at [195, 118] on div "Received feedback that "In the mechanical room, along the wall on the right sid…" at bounding box center [224, 121] width 164 height 27
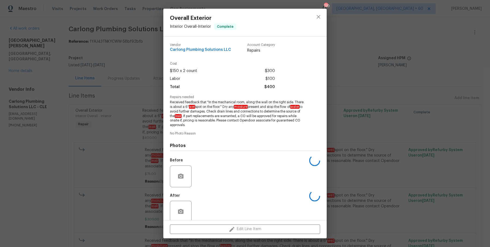
scroll to position [8, 0]
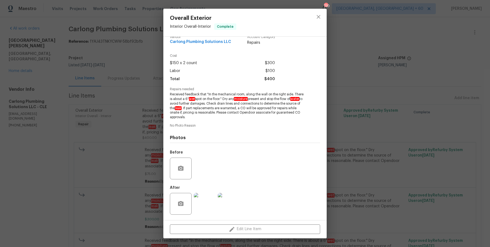
click at [203, 199] on img at bounding box center [205, 204] width 22 height 22
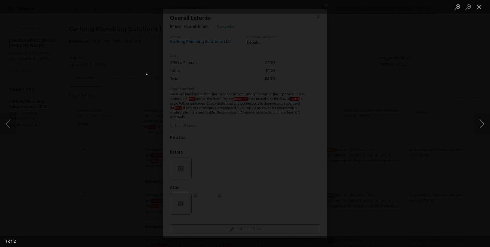
click at [480, 120] on button "Next image" at bounding box center [481, 124] width 16 height 22
click at [457, 88] on div "Lightbox" at bounding box center [245, 123] width 490 height 247
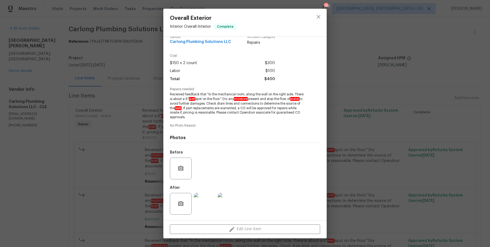
click at [457, 88] on div "Overall Exterior Interior Overall - Interior Complete Vendor Carlong Plumbing S…" at bounding box center [245, 123] width 490 height 247
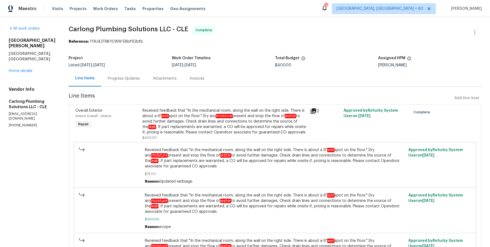
click at [128, 78] on div "Progress Updates" at bounding box center [124, 78] width 32 height 5
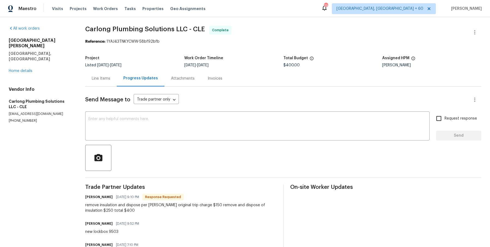
click at [101, 73] on div "Line Items" at bounding box center [101, 78] width 32 height 16
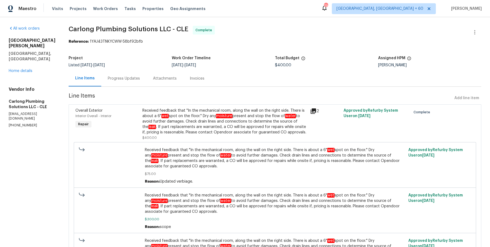
scroll to position [22, 0]
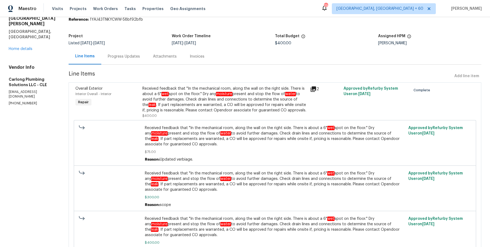
click at [184, 96] on div "Received feedback that "In the mechanical room, along the wall on the right sid…" at bounding box center [224, 99] width 164 height 27
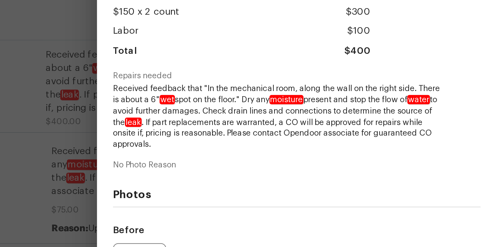
click at [209, 107] on span "Received feedback that "In the mechanical room, along the wall on the right sid…" at bounding box center [237, 113] width 135 height 27
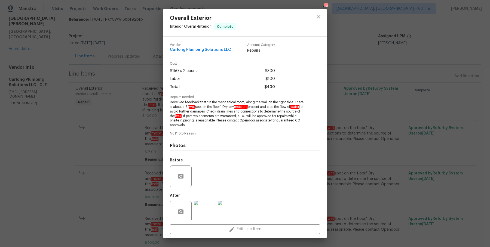
click at [93, 116] on div "Overall Exterior Interior Overall - Interior Complete Vendor Carlong Plumbing S…" at bounding box center [245, 123] width 490 height 247
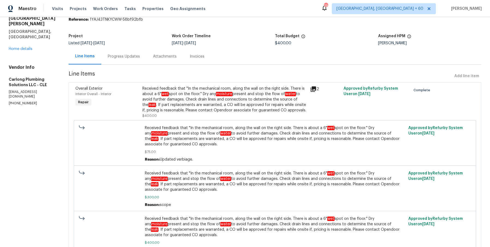
click at [125, 54] on div "Progress Updates" at bounding box center [124, 56] width 32 height 5
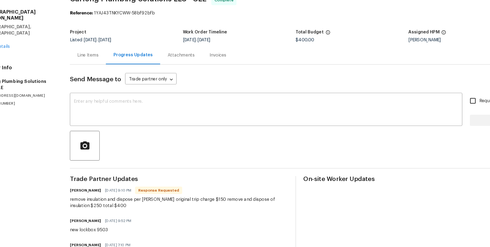
click at [109, 78] on div "Line Items" at bounding box center [101, 78] width 18 height 5
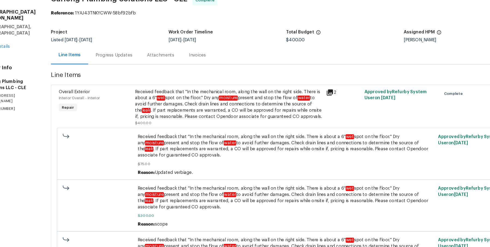
click at [182, 121] on div "Received feedback that "In the mechanical room, along the wall on the right sid…" at bounding box center [224, 121] width 164 height 27
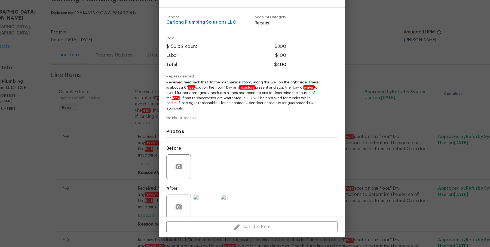
scroll to position [8, 0]
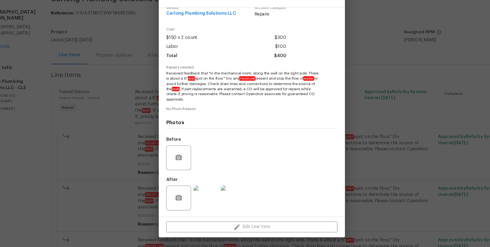
click at [203, 205] on img at bounding box center [205, 204] width 22 height 22
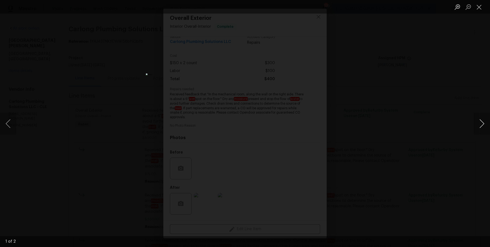
click at [474, 115] on button "Next image" at bounding box center [481, 124] width 16 height 22
click at [457, 106] on div "Lightbox" at bounding box center [245, 123] width 490 height 247
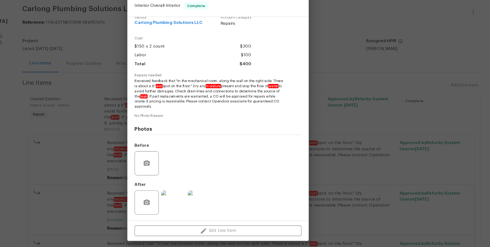
click at [109, 81] on div "Overall Exterior Interior Overall - Interior Complete Vendor Carlong Plumbing S…" at bounding box center [245, 123] width 490 height 247
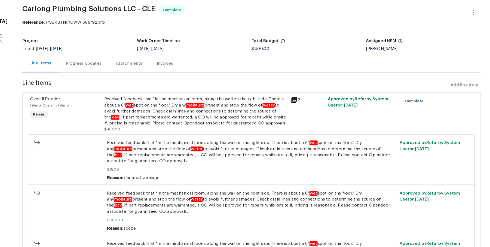
click at [115, 79] on div "Progress Updates" at bounding box center [124, 78] width 32 height 5
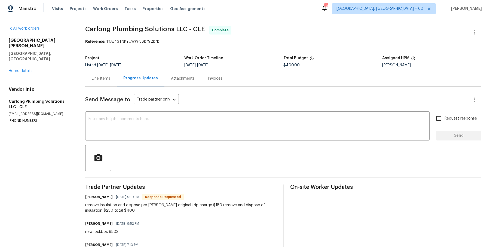
click at [94, 78] on div "Line Items" at bounding box center [101, 78] width 18 height 5
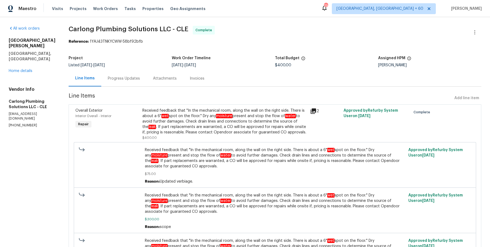
click at [193, 115] on div "Received feedback that "In the mechanical room, along the wall on the right sid…" at bounding box center [224, 121] width 164 height 27
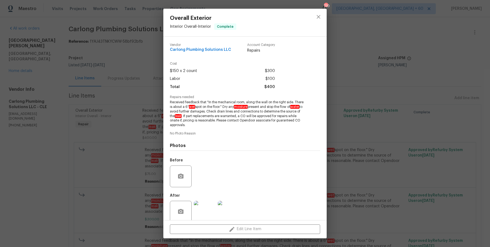
click at [200, 210] on img at bounding box center [205, 212] width 22 height 22
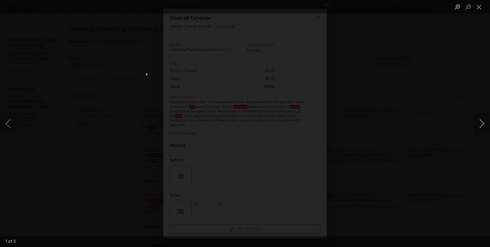
click at [478, 126] on button "Next image" at bounding box center [481, 124] width 16 height 22
click at [403, 95] on div "Lightbox" at bounding box center [245, 123] width 490 height 247
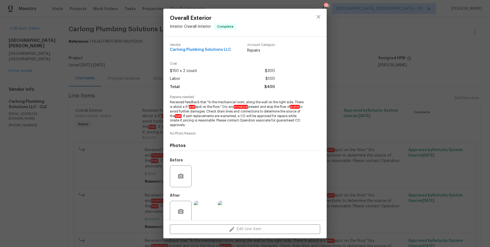
click at [403, 95] on div "Overall Exterior Interior Overall - Interior Complete Vendor Carlong Plumbing S…" at bounding box center [245, 123] width 490 height 247
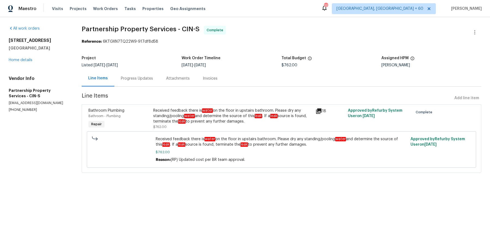
click at [150, 79] on div "Progress Updates" at bounding box center [137, 78] width 32 height 5
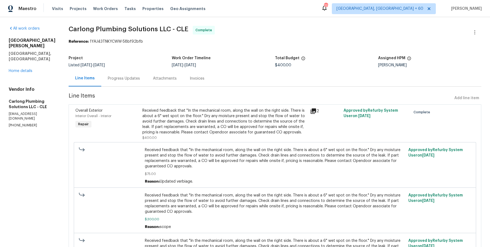
click at [136, 80] on div "Progress Updates" at bounding box center [124, 78] width 32 height 5
